Goal: Information Seeking & Learning: Check status

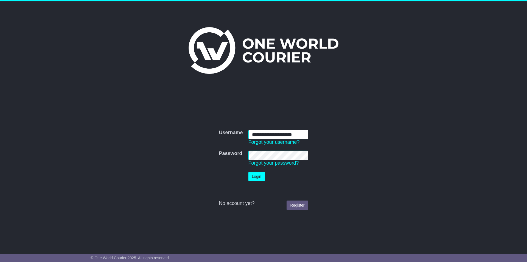
type input "**********"
click at [248, 172] on button "Login" at bounding box center [256, 177] width 16 height 10
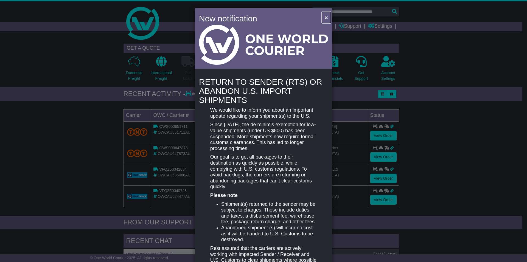
click at [325, 17] on span "×" at bounding box center [326, 17] width 3 height 6
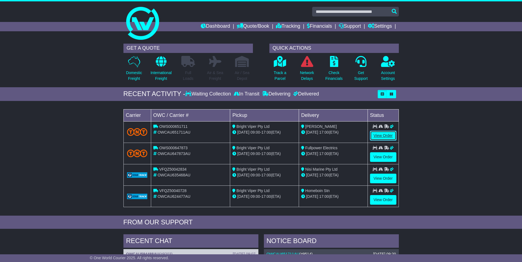
click at [380, 135] on link "View Order" at bounding box center [383, 136] width 26 height 10
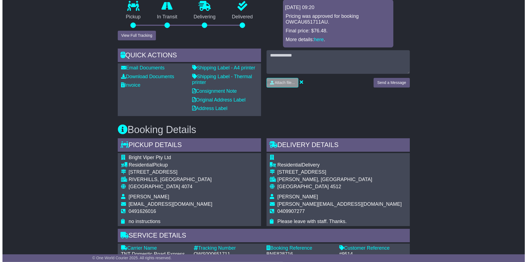
scroll to position [112, 0]
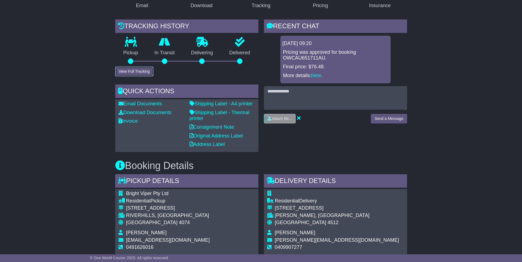
click at [144, 70] on button "View Full Tracking" at bounding box center [134, 72] width 38 height 10
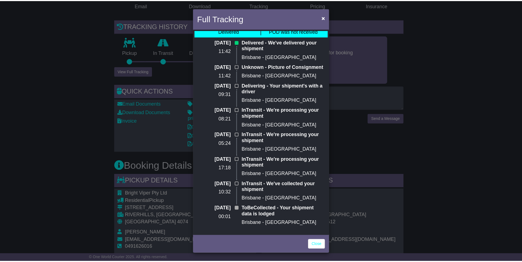
scroll to position [0, 0]
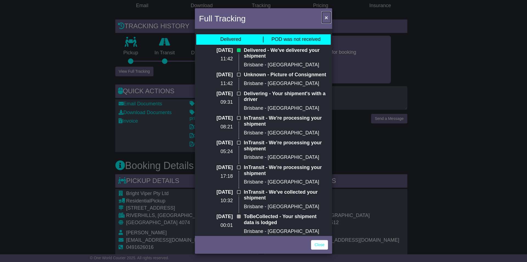
click at [327, 19] on span "×" at bounding box center [326, 17] width 3 height 6
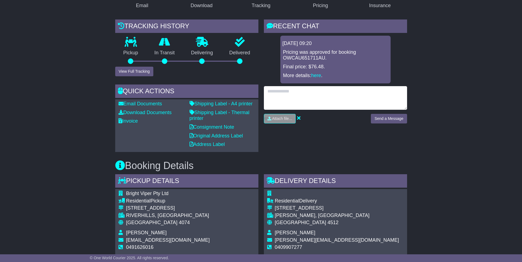
click at [347, 92] on textarea at bounding box center [335, 98] width 143 height 24
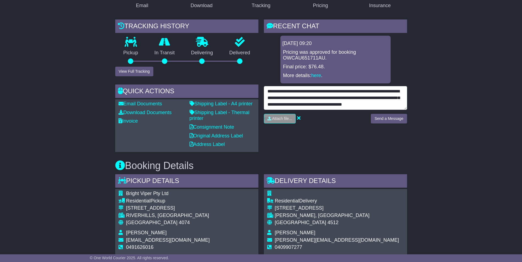
scroll to position [4, 0]
type textarea "**********"
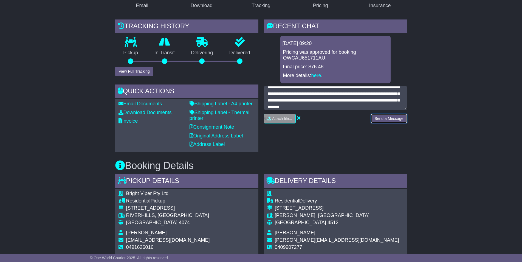
click at [393, 120] on button "Send a Message" at bounding box center [389, 119] width 36 height 10
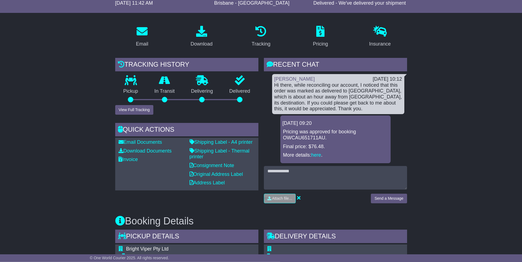
scroll to position [43, 0]
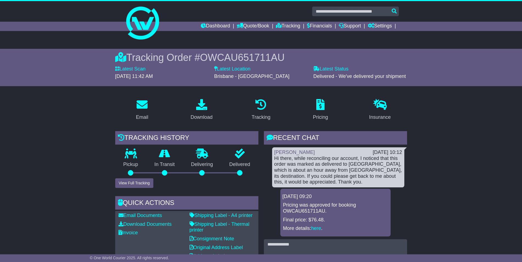
scroll to position [0, 0]
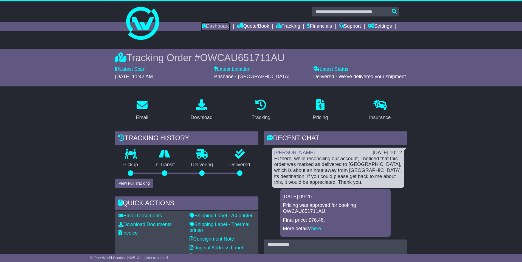
click at [215, 27] on link "Dashboard" at bounding box center [215, 26] width 29 height 9
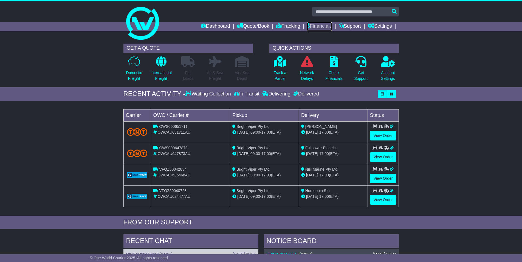
click at [313, 27] on link "Financials" at bounding box center [319, 26] width 25 height 9
click at [317, 27] on link "Financials" at bounding box center [319, 26] width 25 height 9
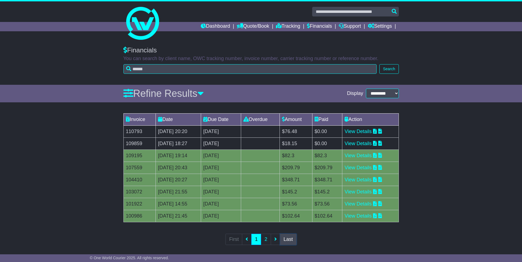
click at [290, 241] on link "Last" at bounding box center [288, 239] width 16 height 11
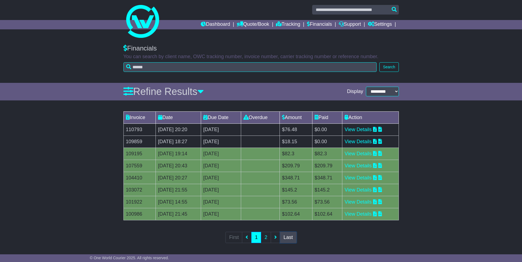
scroll to position [4, 0]
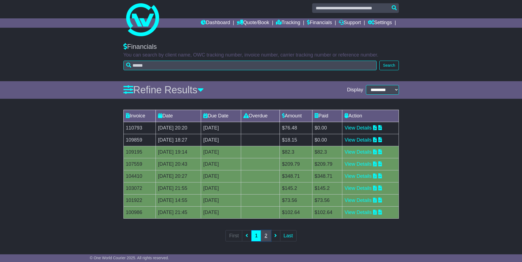
click at [267, 236] on link "2" at bounding box center [266, 235] width 10 height 11
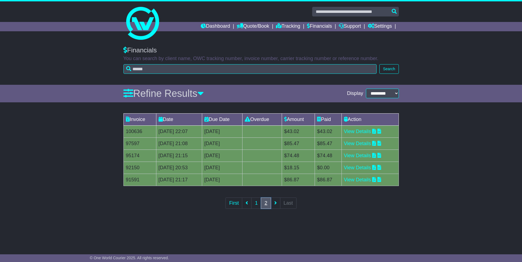
scroll to position [0, 0]
click at [379, 155] on icon at bounding box center [377, 155] width 4 height 5
click at [379, 144] on icon at bounding box center [377, 143] width 4 height 5
click at [379, 132] on icon at bounding box center [377, 131] width 4 height 5
click at [432, 208] on div "Invoice Date Due Date Overdue Amount Paid Action 100636 19 Jun 2025 22:07 3rd J…" at bounding box center [263, 165] width 527 height 108
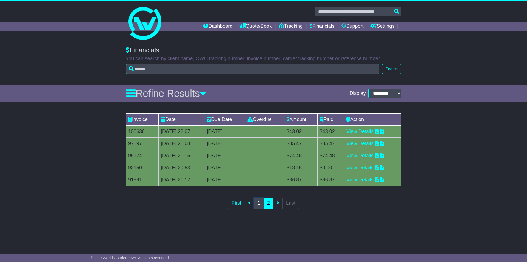
click at [256, 206] on link "1" at bounding box center [259, 203] width 10 height 11
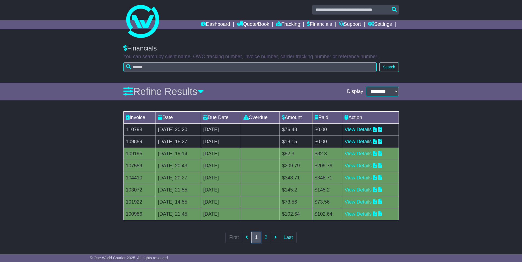
scroll to position [4, 0]
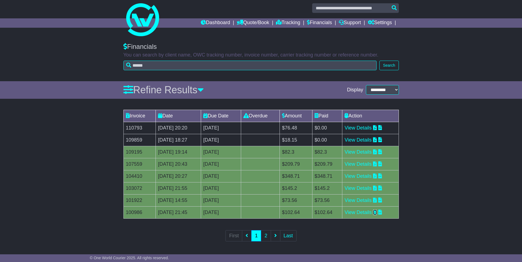
click at [377, 211] on icon at bounding box center [375, 212] width 4 height 5
click at [377, 201] on icon at bounding box center [375, 200] width 4 height 5
click at [377, 189] on icon at bounding box center [375, 188] width 4 height 5
click at [377, 176] on icon at bounding box center [375, 176] width 4 height 5
click at [377, 166] on icon at bounding box center [375, 163] width 4 height 5
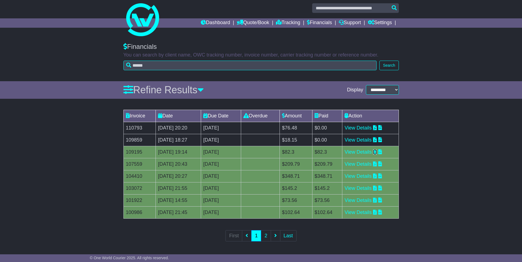
click at [377, 153] on icon at bounding box center [375, 151] width 4 height 5
click at [377, 139] on icon at bounding box center [375, 139] width 4 height 5
click at [377, 130] on icon at bounding box center [375, 127] width 4 height 5
click at [268, 236] on link "2" at bounding box center [266, 235] width 10 height 11
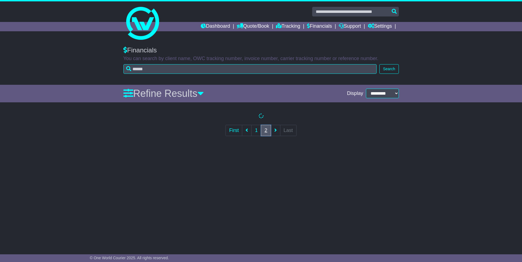
scroll to position [0, 0]
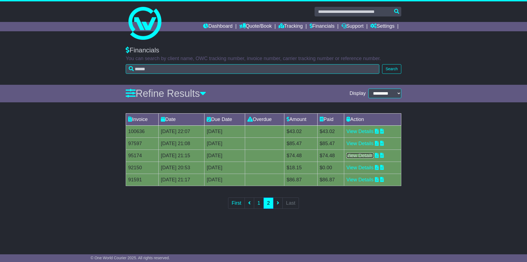
click at [358, 156] on link "View Details" at bounding box center [359, 155] width 27 height 5
click at [374, 145] on link "View Details" at bounding box center [359, 143] width 27 height 5
click at [363, 132] on link "View Details" at bounding box center [359, 131] width 27 height 5
click at [259, 198] on link "1" at bounding box center [259, 203] width 10 height 11
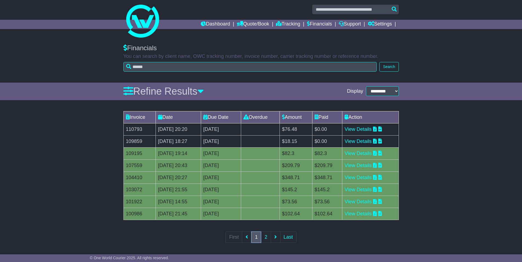
scroll to position [4, 0]
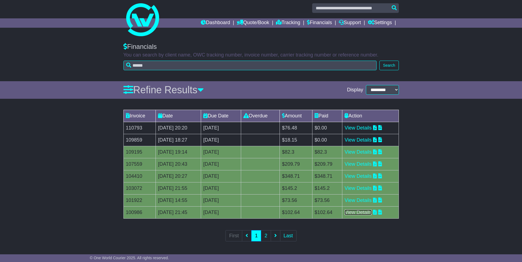
click at [372, 212] on link "View Details" at bounding box center [358, 212] width 27 height 5
click at [368, 200] on link "View Details" at bounding box center [358, 200] width 27 height 5
click at [370, 189] on link "View Details" at bounding box center [358, 188] width 27 height 5
click at [367, 176] on link "View Details" at bounding box center [358, 176] width 27 height 5
click at [359, 164] on link "View Details" at bounding box center [358, 163] width 27 height 5
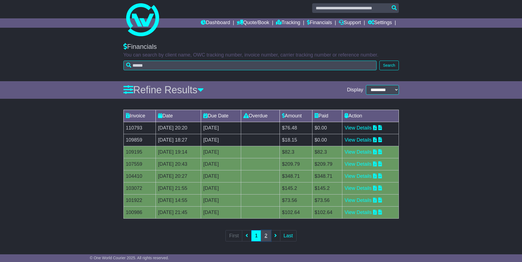
click at [266, 237] on link "2" at bounding box center [266, 235] width 10 height 11
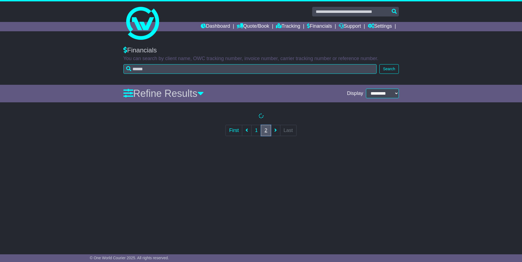
scroll to position [0, 0]
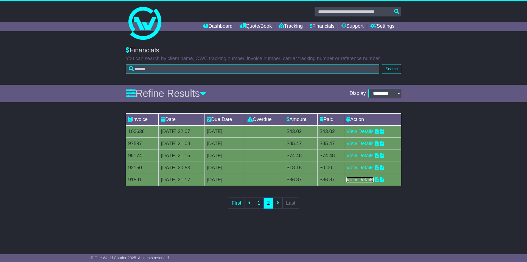
click at [372, 180] on link "View Details" at bounding box center [359, 179] width 27 height 5
click at [368, 168] on link "View Details" at bounding box center [359, 167] width 27 height 5
click at [367, 157] on link "View Details" at bounding box center [359, 155] width 27 height 5
click at [372, 145] on link "View Details" at bounding box center [359, 143] width 27 height 5
click at [373, 129] on link "View Details" at bounding box center [359, 131] width 27 height 5
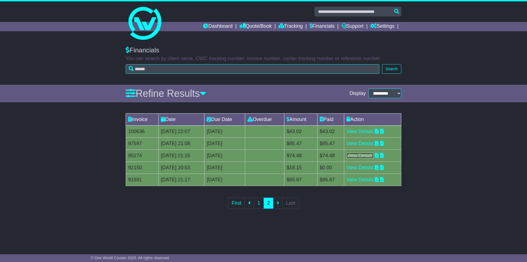
click at [368, 155] on link "View Details" at bounding box center [359, 155] width 27 height 5
click at [374, 180] on link "View Details" at bounding box center [359, 179] width 27 height 5
click at [365, 156] on link "View Details" at bounding box center [359, 155] width 27 height 5
click at [370, 143] on link "View Details" at bounding box center [359, 143] width 27 height 5
click at [372, 130] on link "View Details" at bounding box center [359, 131] width 27 height 5
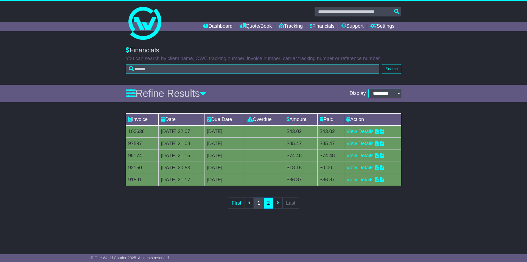
click at [258, 203] on link "1" at bounding box center [259, 203] width 10 height 11
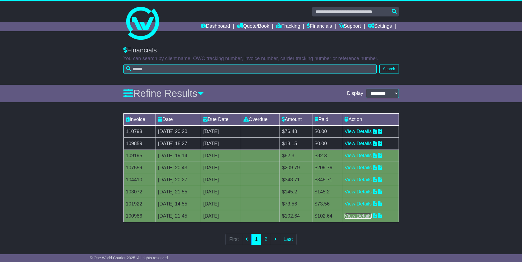
click at [368, 216] on link "View Details" at bounding box center [358, 215] width 27 height 5
click at [357, 202] on link "View Details" at bounding box center [358, 203] width 27 height 5
click at [366, 191] on link "View Details" at bounding box center [358, 191] width 27 height 5
click at [372, 179] on link "View Details" at bounding box center [358, 179] width 27 height 5
click at [368, 169] on link "View Details" at bounding box center [358, 167] width 27 height 5
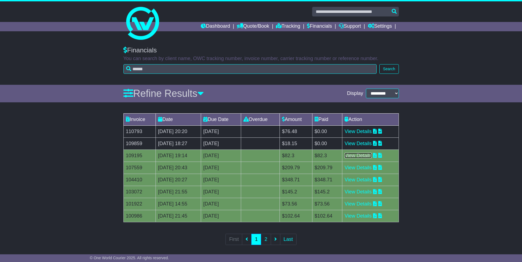
click at [372, 153] on link "View Details" at bounding box center [358, 155] width 27 height 5
click at [371, 144] on link "View Details" at bounding box center [358, 143] width 27 height 5
click at [360, 132] on link "View Details" at bounding box center [358, 131] width 27 height 5
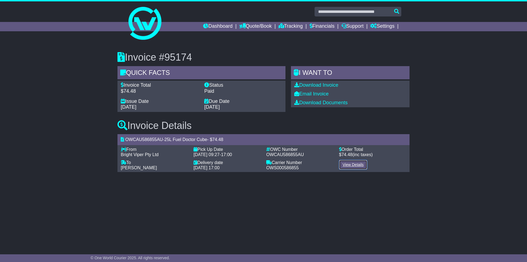
click at [358, 164] on link "View Details" at bounding box center [353, 165] width 28 height 10
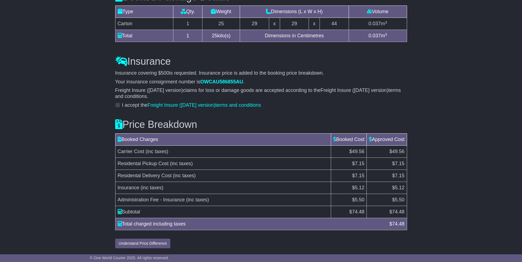
scroll to position [515, 0]
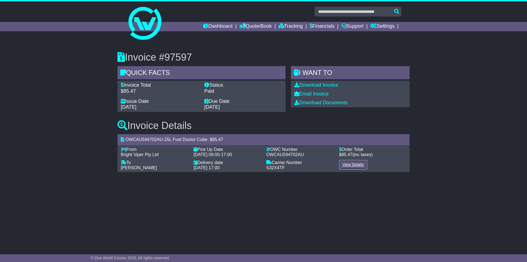
click at [354, 164] on link "View Details" at bounding box center [353, 165] width 28 height 10
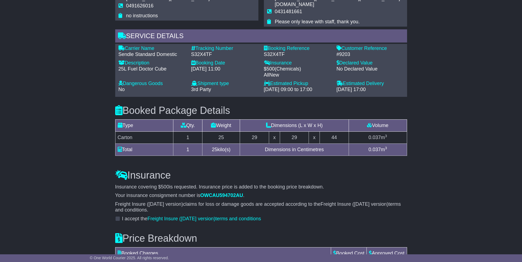
scroll to position [473, 0]
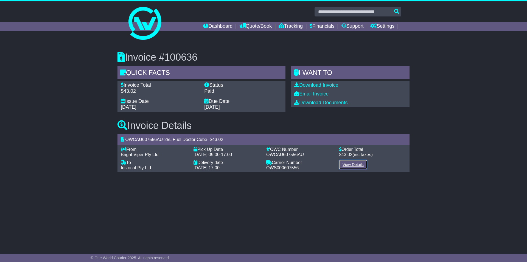
click at [358, 164] on link "View Details" at bounding box center [353, 165] width 28 height 10
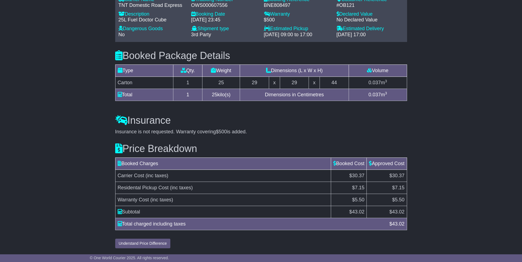
scroll to position [338, 0]
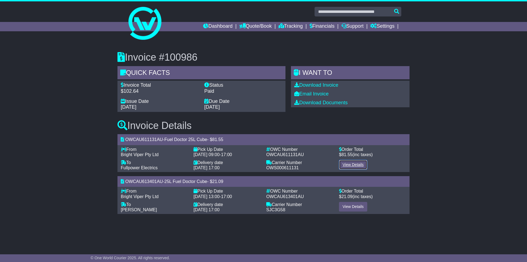
click at [361, 164] on link "View Details" at bounding box center [353, 165] width 28 height 10
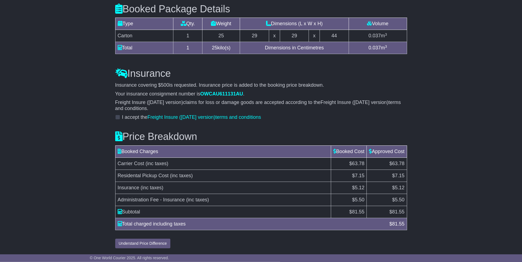
scroll to position [503, 0]
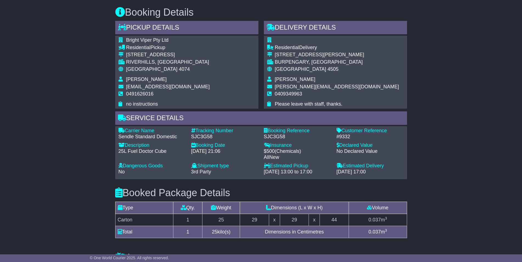
scroll to position [462, 0]
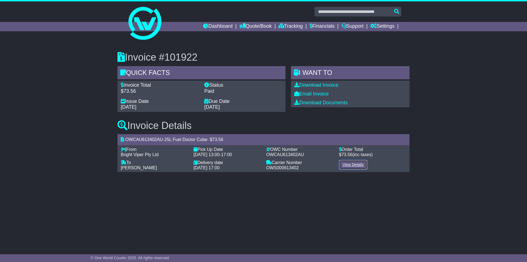
click at [361, 166] on link "View Details" at bounding box center [353, 165] width 28 height 10
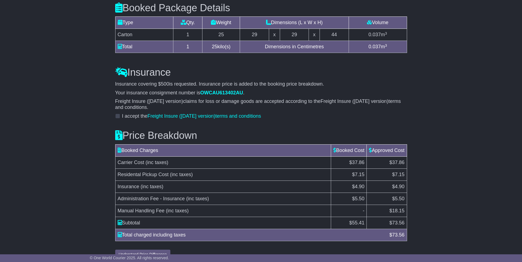
scroll to position [484, 0]
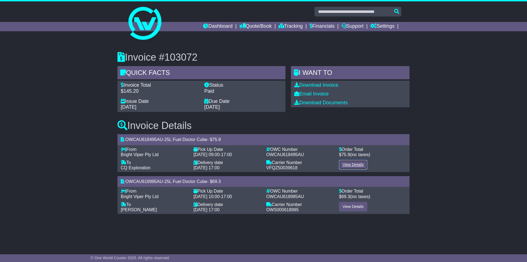
click at [358, 164] on link "View Details" at bounding box center [353, 165] width 28 height 10
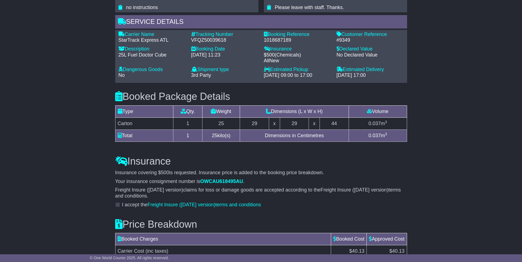
scroll to position [476, 0]
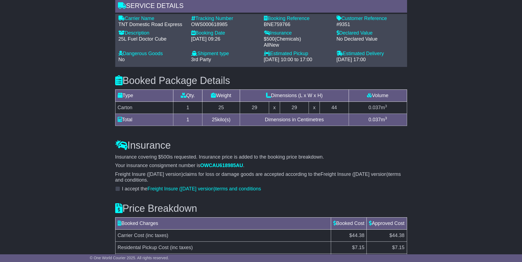
scroll to position [462, 0]
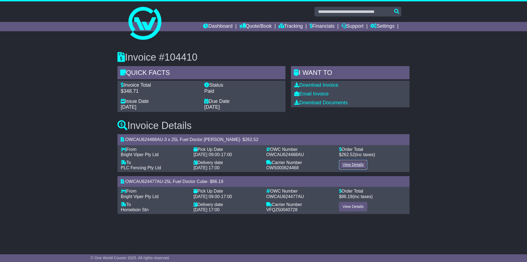
click at [360, 165] on link "View Details" at bounding box center [353, 165] width 28 height 10
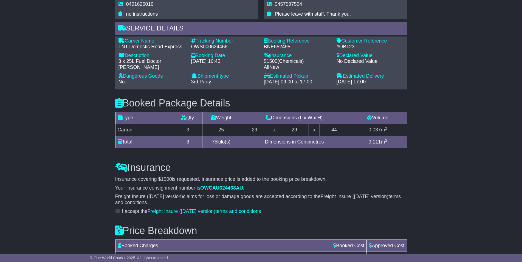
scroll to position [527, 0]
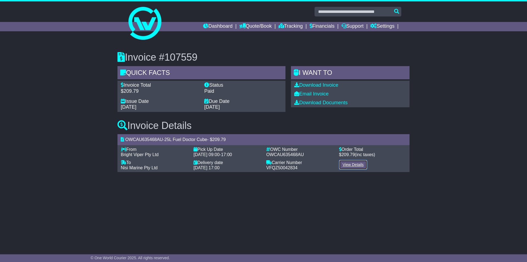
click at [358, 166] on link "View Details" at bounding box center [353, 165] width 28 height 10
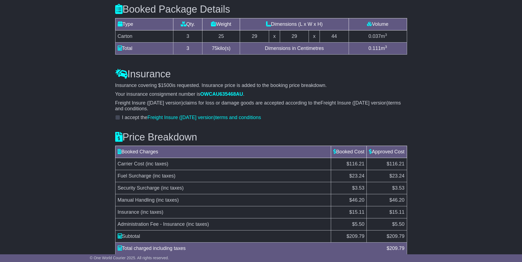
scroll to position [370, 0]
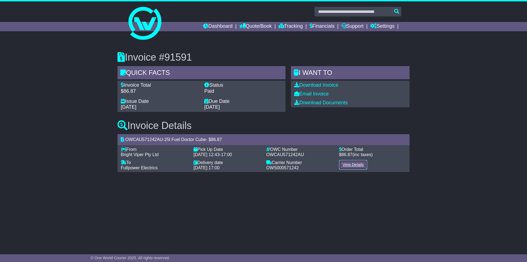
click at [360, 165] on link "View Details" at bounding box center [353, 165] width 28 height 10
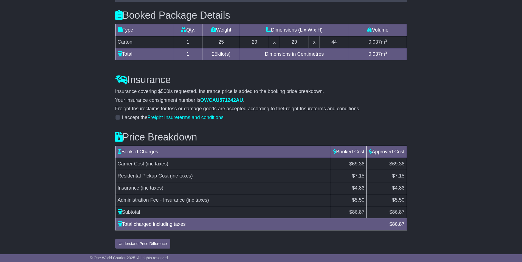
scroll to position [479, 0]
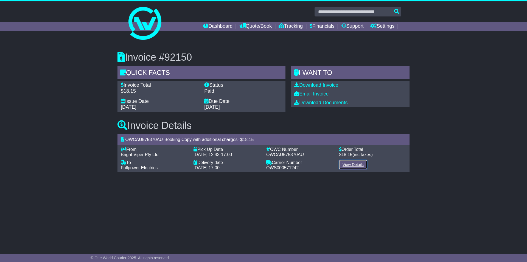
click at [357, 163] on link "View Details" at bounding box center [353, 165] width 28 height 10
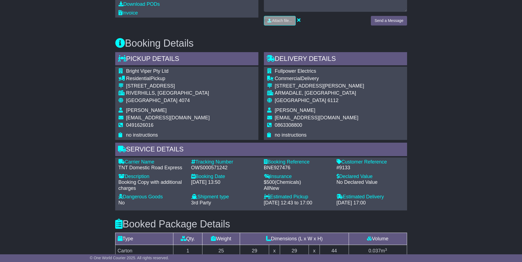
scroll to position [56, 0]
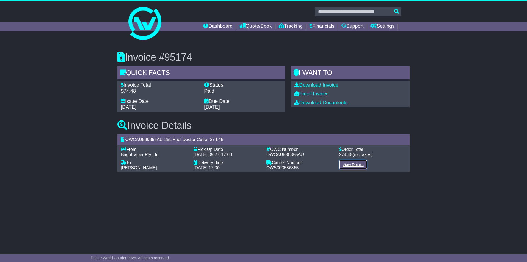
click at [357, 164] on link "View Details" at bounding box center [353, 165] width 28 height 10
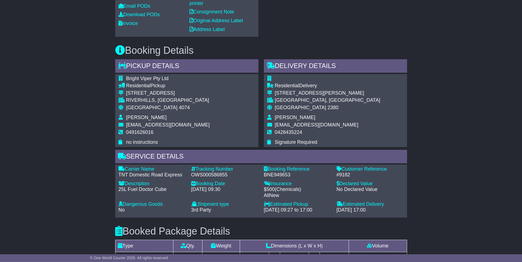
scroll to position [235, 0]
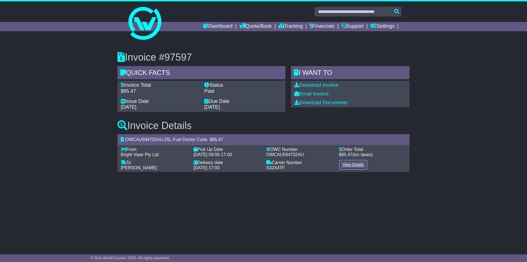
click at [363, 162] on link "View Details" at bounding box center [353, 165] width 28 height 10
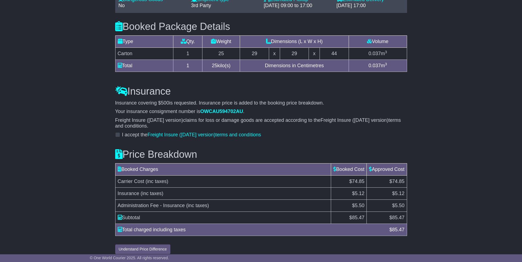
scroll to position [333, 0]
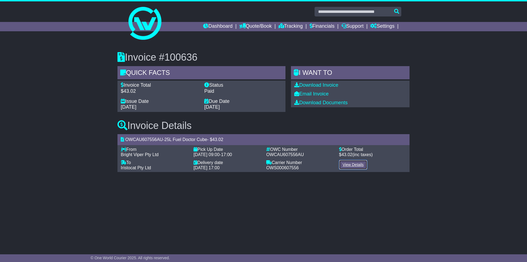
click at [354, 163] on link "View Details" at bounding box center [353, 165] width 28 height 10
click at [353, 165] on link "View Details" at bounding box center [353, 165] width 28 height 10
click at [348, 167] on link "View Details" at bounding box center [353, 165] width 28 height 10
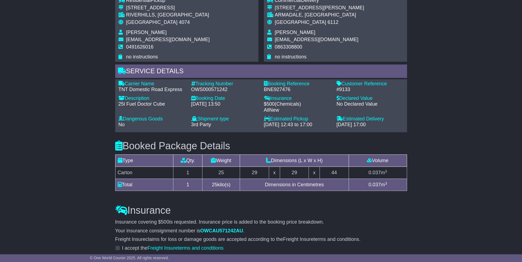
scroll to position [336, 0]
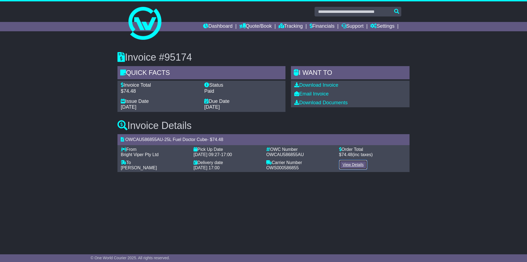
click at [363, 166] on link "View Details" at bounding box center [353, 165] width 28 height 10
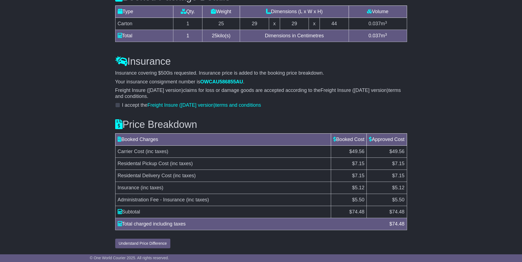
scroll to position [375, 0]
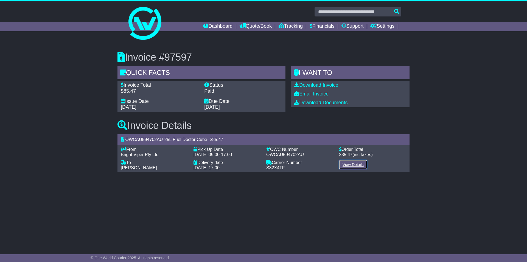
click at [357, 163] on link "View Details" at bounding box center [353, 165] width 28 height 10
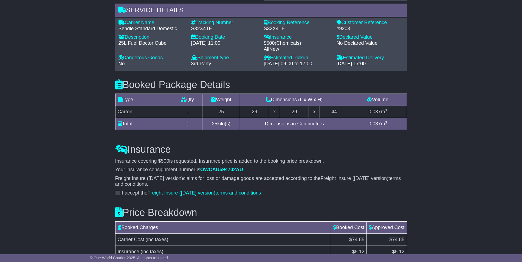
scroll to position [389, 0]
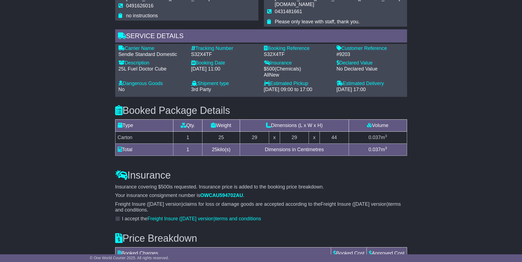
drag, startPoint x: 60, startPoint y: 135, endPoint x: 57, endPoint y: 7, distance: 127.1
click at [57, 122] on div "Email Download Tracking Pricing Insurance" at bounding box center [261, 23] width 522 height 635
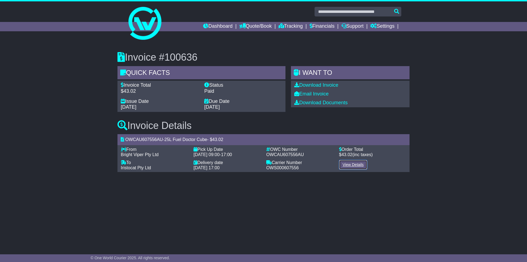
click at [359, 163] on link "View Details" at bounding box center [353, 165] width 28 height 10
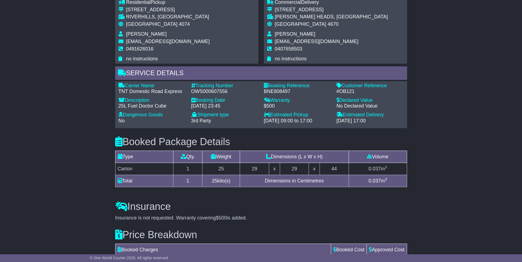
scroll to position [338, 0]
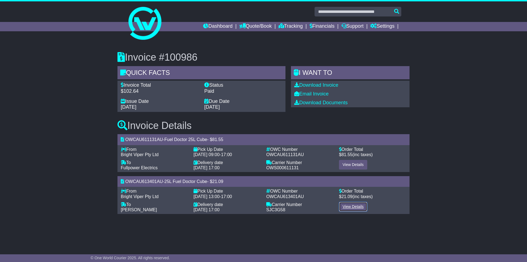
click at [354, 206] on link "View Details" at bounding box center [353, 207] width 28 height 10
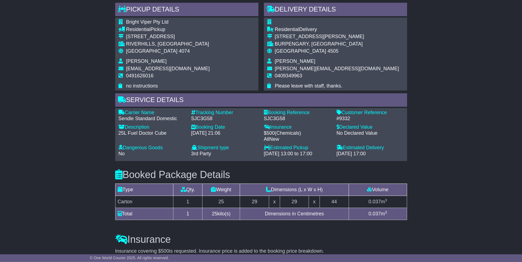
scroll to position [308, 0]
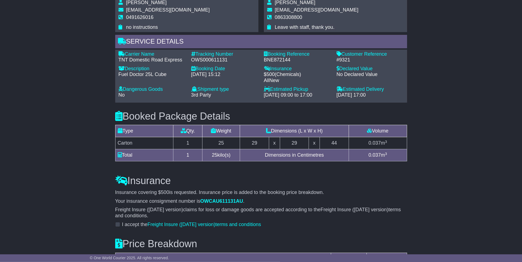
scroll to position [363, 0]
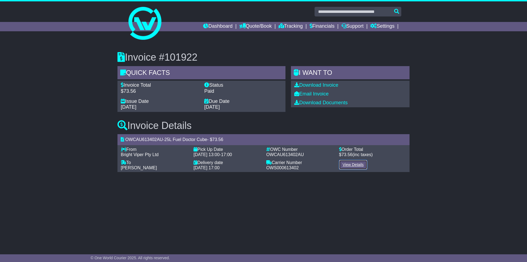
click at [357, 165] on link "View Details" at bounding box center [353, 165] width 28 height 10
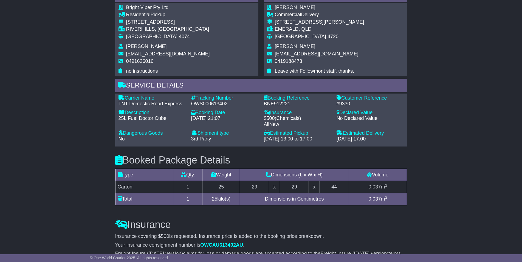
scroll to position [316, 0]
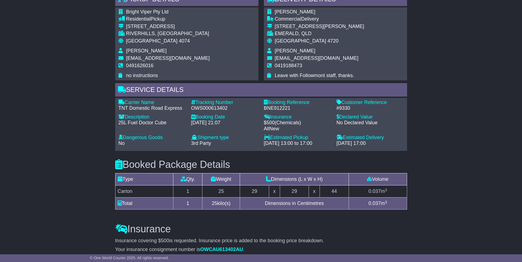
click at [444, 129] on div "Email Download Tracking Pricing Insurance" at bounding box center [261, 99] width 522 height 640
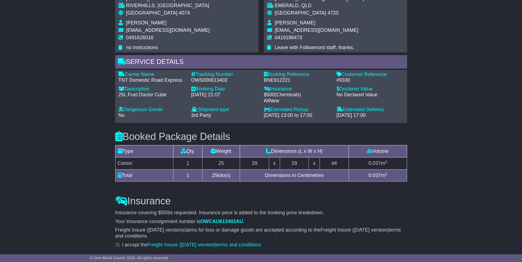
scroll to position [484, 0]
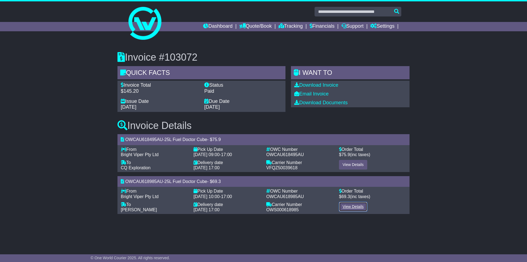
click at [352, 206] on link "View Details" at bounding box center [353, 207] width 28 height 10
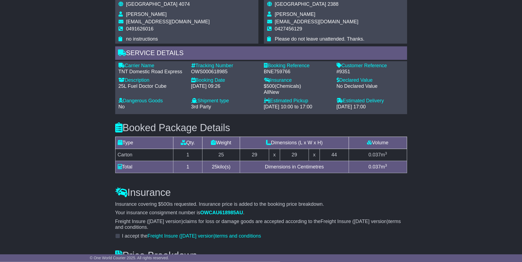
scroll to position [322, 0]
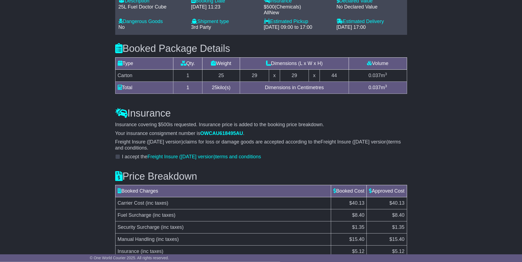
scroll to position [448, 0]
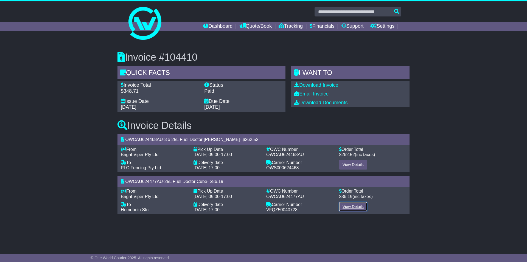
click at [357, 206] on link "View Details" at bounding box center [353, 207] width 28 height 10
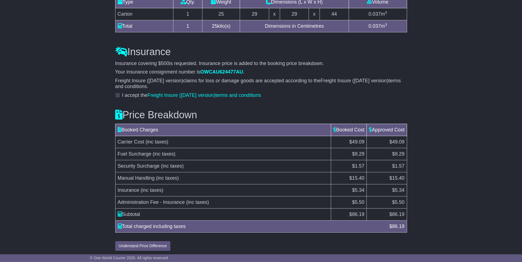
scroll to position [511, 0]
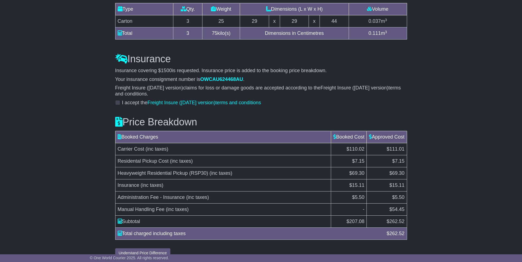
scroll to position [527, 0]
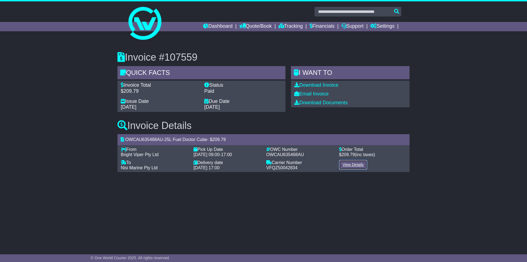
click at [358, 165] on link "View Details" at bounding box center [353, 165] width 28 height 10
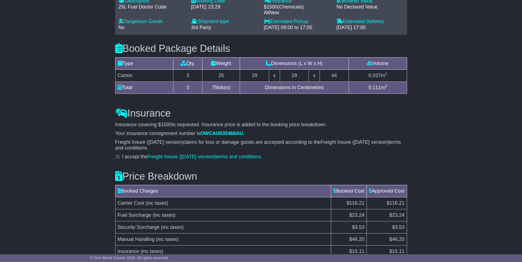
scroll to position [482, 0]
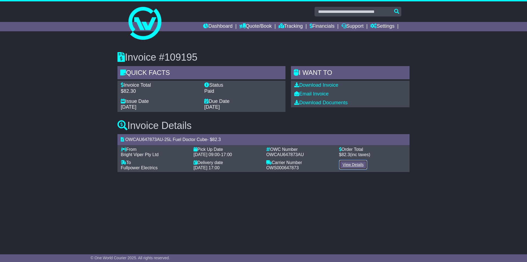
click at [349, 163] on link "View Details" at bounding box center [353, 165] width 28 height 10
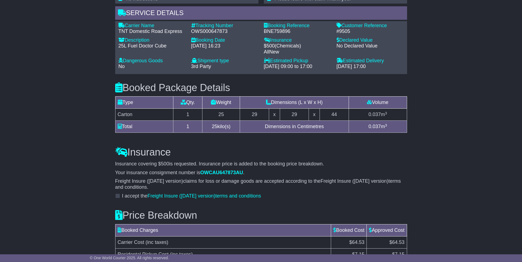
scroll to position [391, 0]
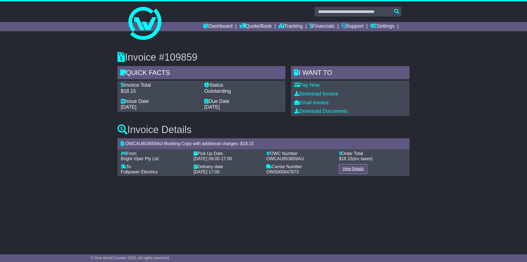
click at [351, 172] on link "View Details" at bounding box center [353, 169] width 28 height 10
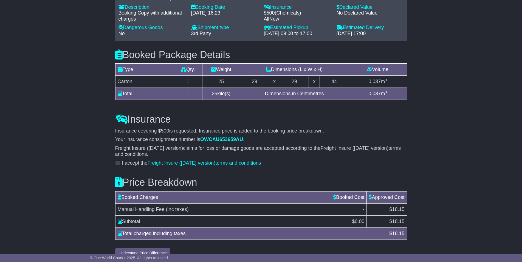
scroll to position [372, 0]
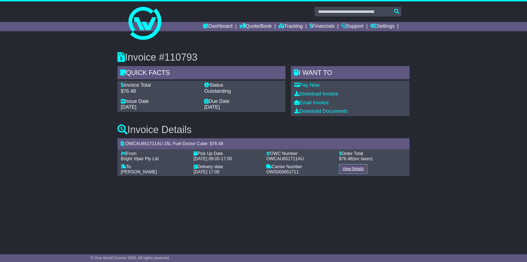
click at [340, 171] on link "View Details" at bounding box center [353, 169] width 28 height 10
click at [355, 23] on link "Support" at bounding box center [353, 26] width 22 height 9
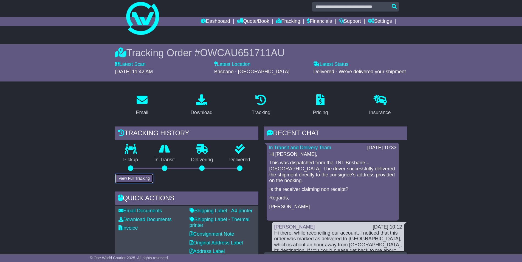
click at [142, 182] on button "View Full Tracking" at bounding box center [134, 179] width 38 height 10
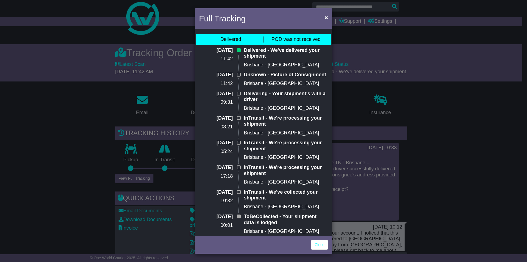
click at [361, 223] on div "Full Tracking × Delivered POD was not received [DATE] 11:42 Delivered - We've d…" at bounding box center [263, 131] width 527 height 262
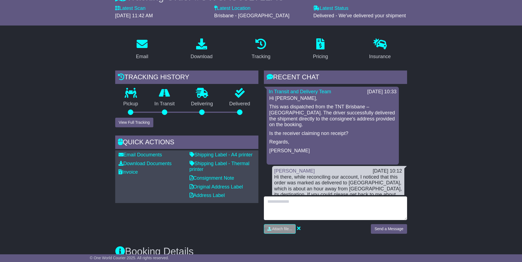
click at [329, 210] on textarea at bounding box center [335, 209] width 143 height 24
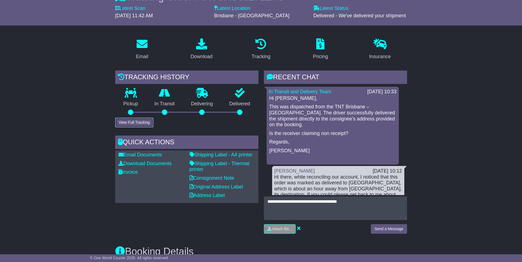
click at [145, 124] on button "View Full Tracking" at bounding box center [134, 123] width 38 height 10
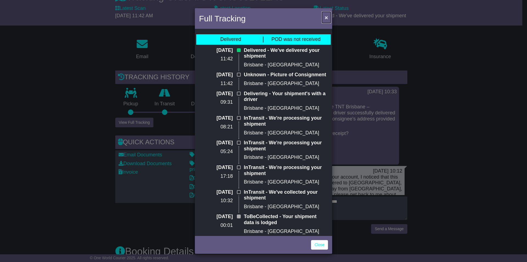
click at [328, 15] on button "×" at bounding box center [326, 17] width 9 height 11
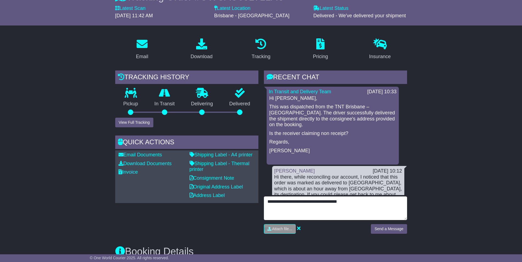
click at [364, 204] on textarea "**********" at bounding box center [335, 209] width 143 height 24
type textarea "**********"
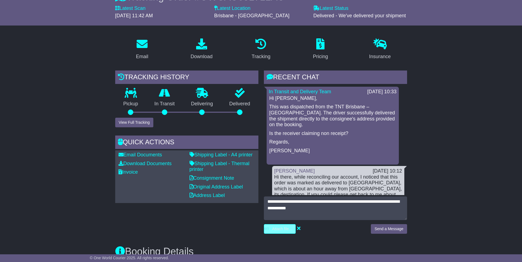
click at [282, 231] on input "file" at bounding box center [253, 229] width 83 height 9
type input "**********"
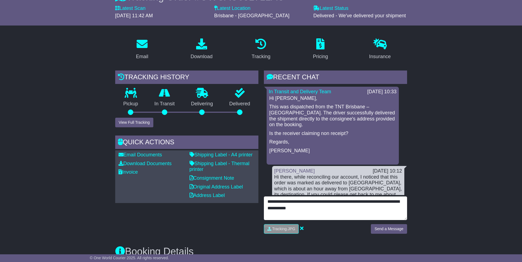
click at [341, 211] on textarea "**********" at bounding box center [335, 209] width 143 height 24
type textarea "**********"
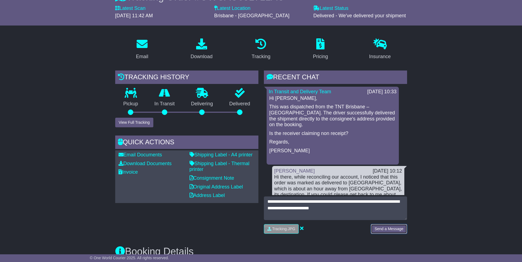
click at [395, 230] on button "Send a Message" at bounding box center [389, 229] width 36 height 10
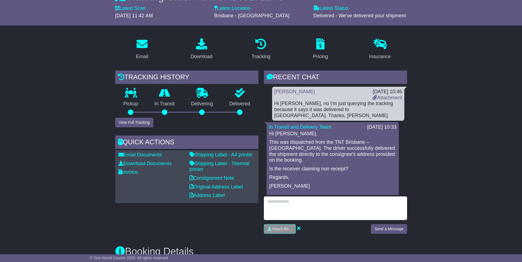
click at [338, 207] on textarea at bounding box center [335, 209] width 143 height 24
click at [338, 208] on textarea at bounding box center [335, 209] width 143 height 24
type textarea "*"
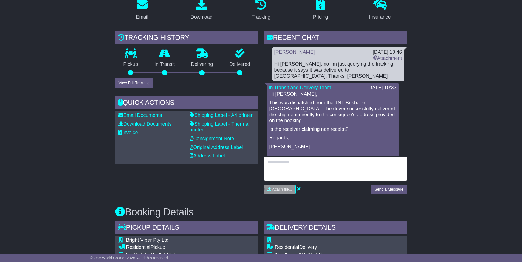
scroll to position [89, 0]
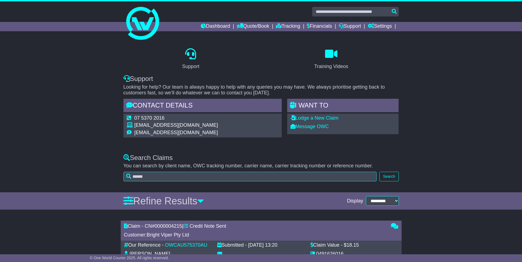
drag, startPoint x: 220, startPoint y: 132, endPoint x: 134, endPoint y: 134, distance: 85.9
click at [134, 134] on div "07 5370 2016 support@oneworldcourier.com.au accounts@oneworldcourier.com.au" at bounding box center [203, 126] width 158 height 24
copy td "accounts@oneworldcourier.com.au"
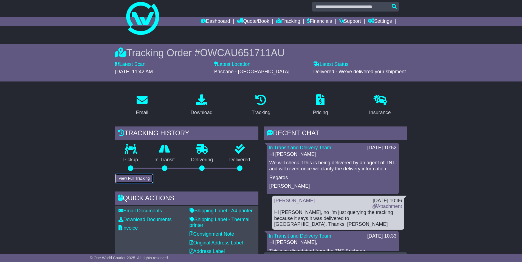
click at [136, 179] on button "View Full Tracking" at bounding box center [134, 179] width 38 height 10
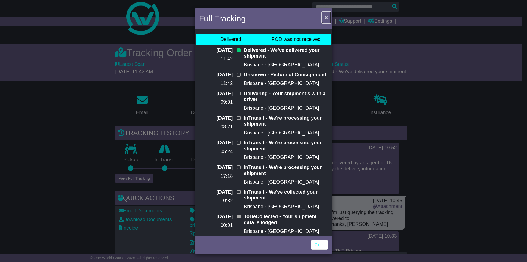
click at [328, 19] on button "×" at bounding box center [326, 17] width 9 height 11
